Goal: Information Seeking & Learning: Learn about a topic

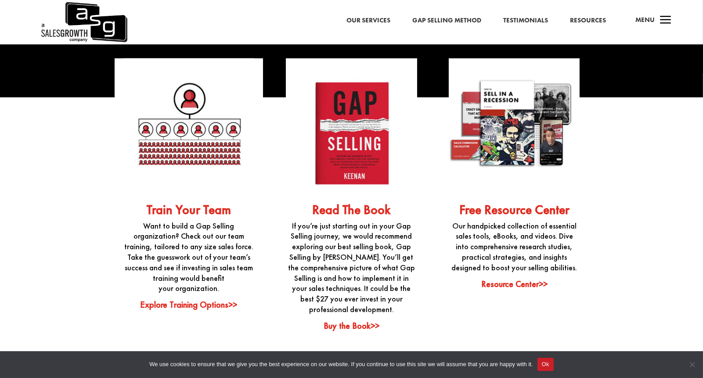
scroll to position [2146, 0]
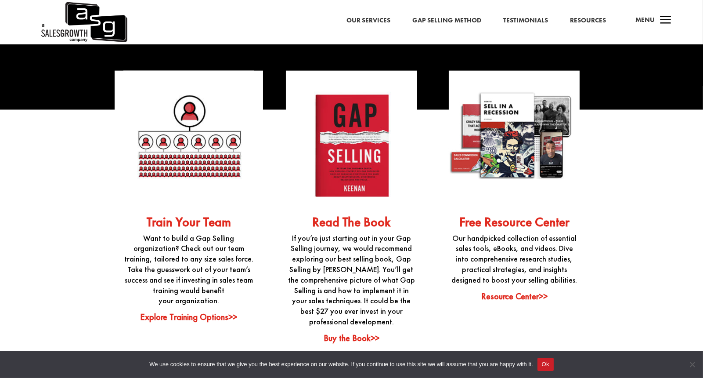
click at [522, 290] on link "Resource Center>>" at bounding box center [514, 295] width 66 height 11
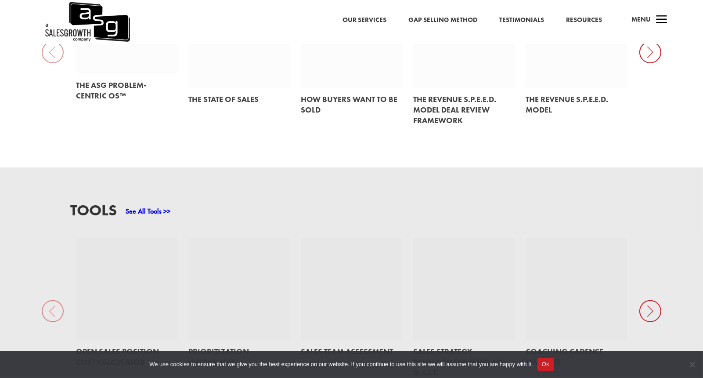
scroll to position [548, 0]
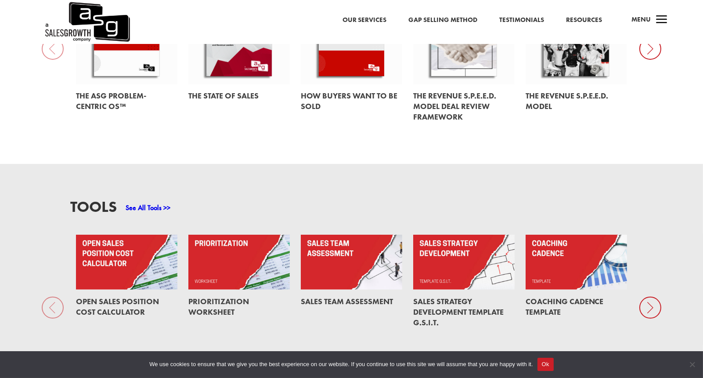
click at [646, 298] on icon at bounding box center [651, 307] width 22 height 22
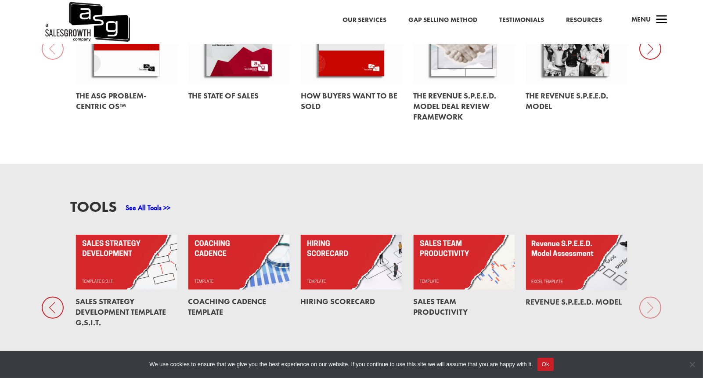
click at [650, 298] on div "Tools See All Tools >> Open Sales Position Cost Calculator Prioritization Works…" at bounding box center [351, 290] width 703 height 252
click at [652, 296] on div "Tools See All Tools >> Open Sales Position Cost Calculator Prioritization Works…" at bounding box center [351, 290] width 703 height 252
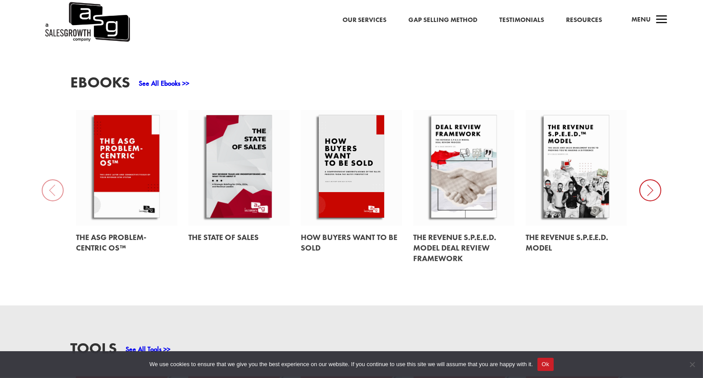
scroll to position [406, 0]
click at [653, 180] on icon at bounding box center [651, 191] width 22 height 22
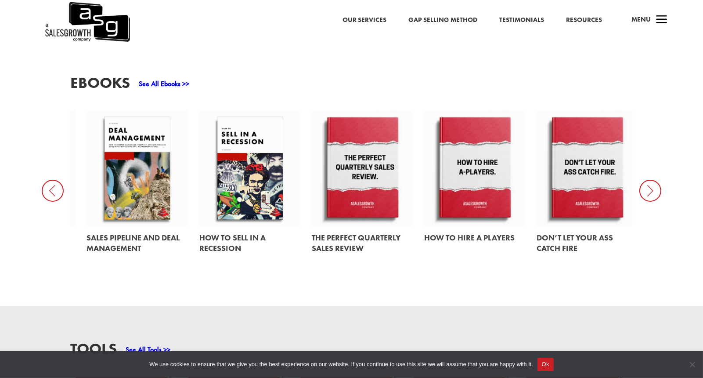
click at [653, 180] on icon at bounding box center [651, 191] width 22 height 22
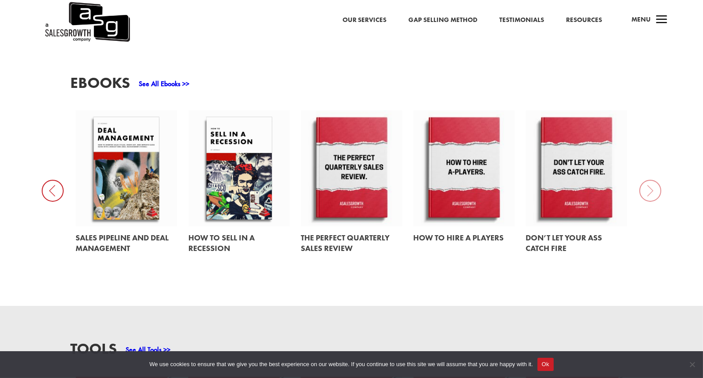
click at [590, 175] on link at bounding box center [576, 168] width 101 height 116
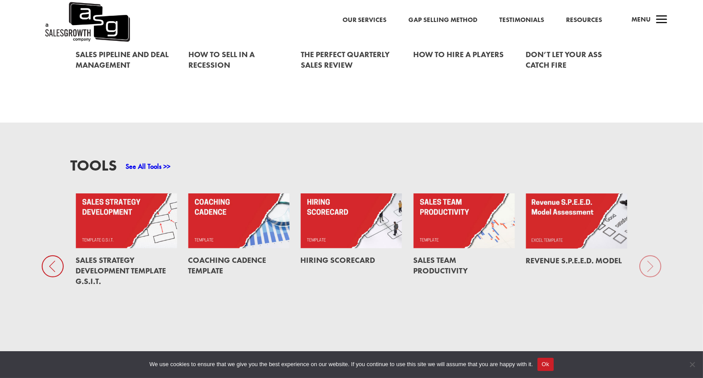
scroll to position [632, 0]
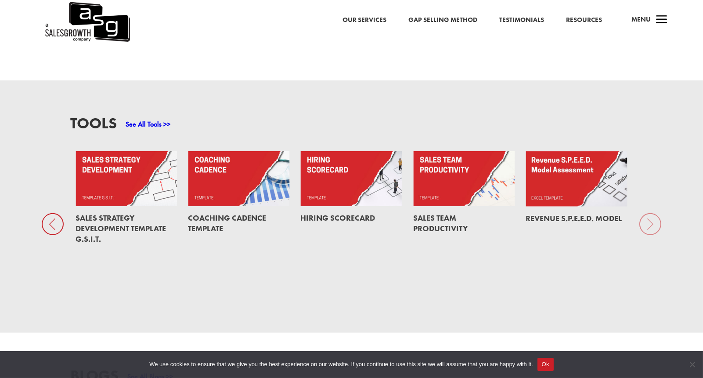
click at [582, 159] on link at bounding box center [576, 178] width 101 height 55
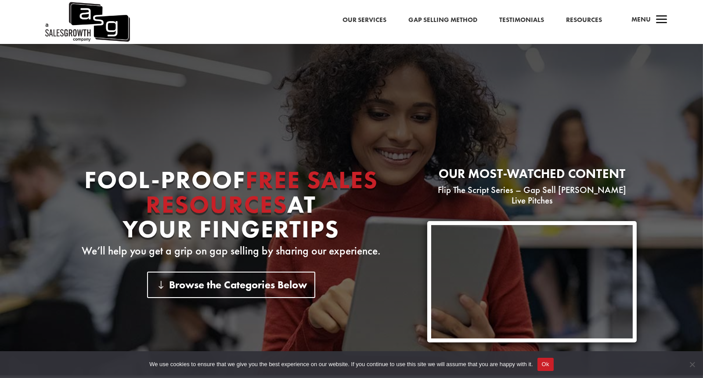
scroll to position [0, 0]
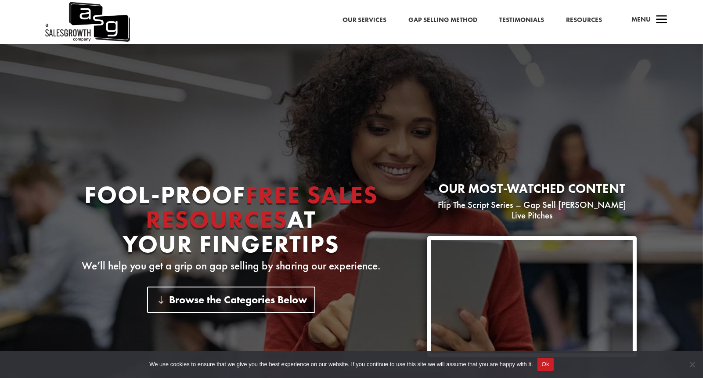
click at [661, 25] on span "a" at bounding box center [662, 20] width 18 height 18
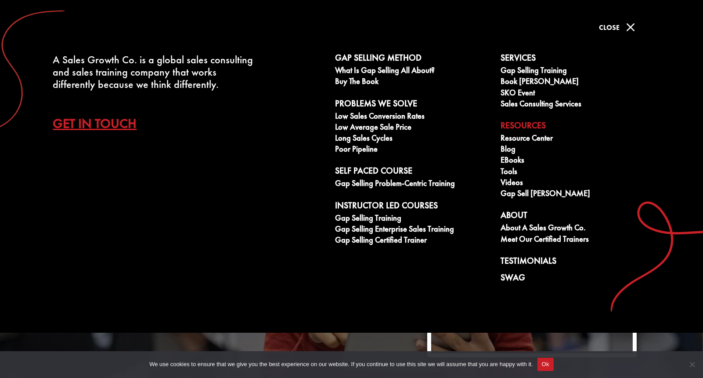
click at [631, 26] on span "M" at bounding box center [631, 27] width 18 height 18
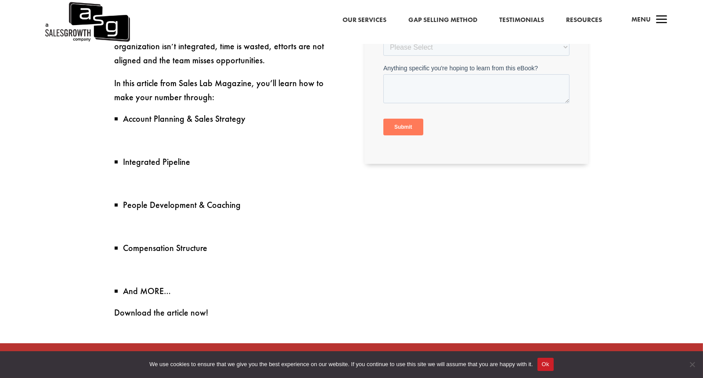
scroll to position [414, 0]
